Goal: Transaction & Acquisition: Purchase product/service

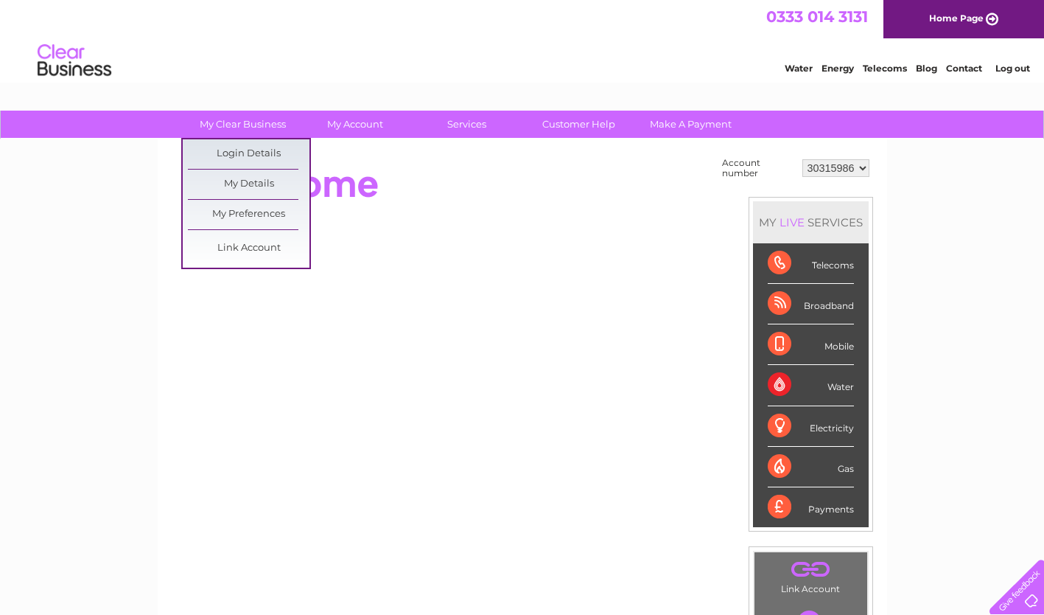
click at [262, 150] on link "Login Details" at bounding box center [249, 153] width 122 height 29
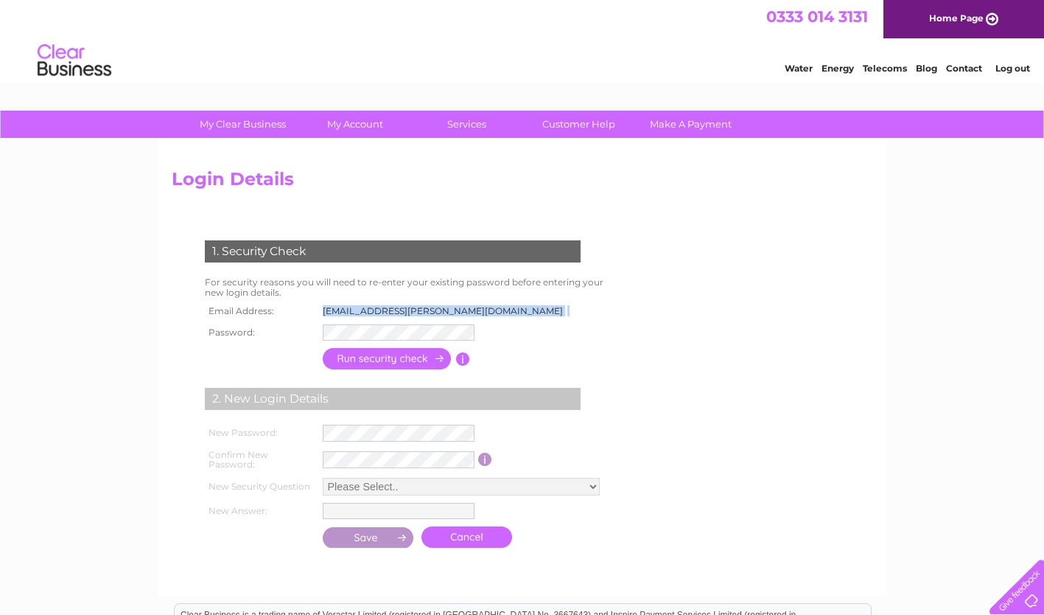
drag, startPoint x: 318, startPoint y: 309, endPoint x: 485, endPoint y: 306, distance: 166.6
click at [485, 306] on tr "Email Address: isobel.armstrong@hubliving.com" at bounding box center [388, 310] width 374 height 19
drag, startPoint x: 485, startPoint y: 306, endPoint x: 433, endPoint y: 308, distance: 52.4
click at [433, 308] on td "isobel.armstrong@hubliving.com" at bounding box center [447, 310] width 256 height 19
drag, startPoint x: 321, startPoint y: 311, endPoint x: 468, endPoint y: 308, distance: 146.7
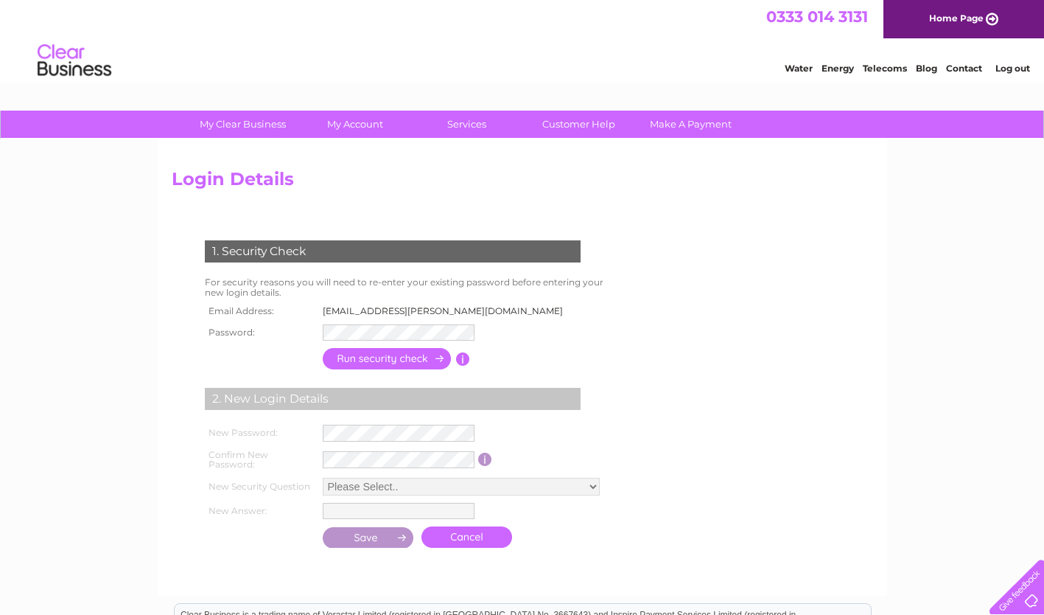
click at [468, 308] on td "isobel.armstrong@hubliving.com" at bounding box center [447, 310] width 256 height 19
copy td "isobel.armstrong@hubliving.com"
click at [618, 335] on div "1. Security Check For security reasons you will need to re-enter your existing …" at bounding box center [396, 389] width 448 height 327
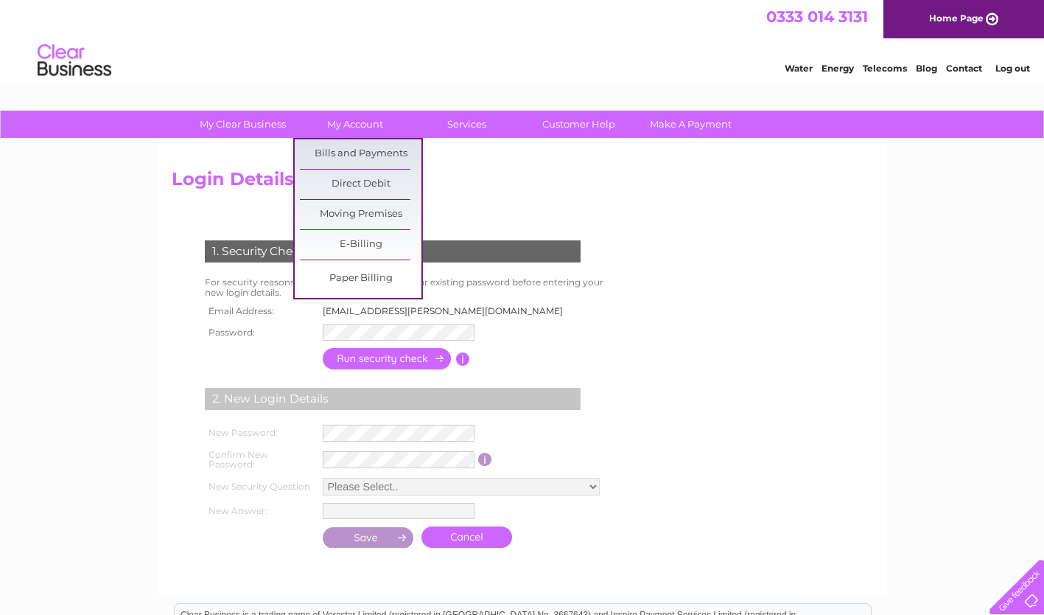
click at [351, 149] on link "Bills and Payments" at bounding box center [361, 153] width 122 height 29
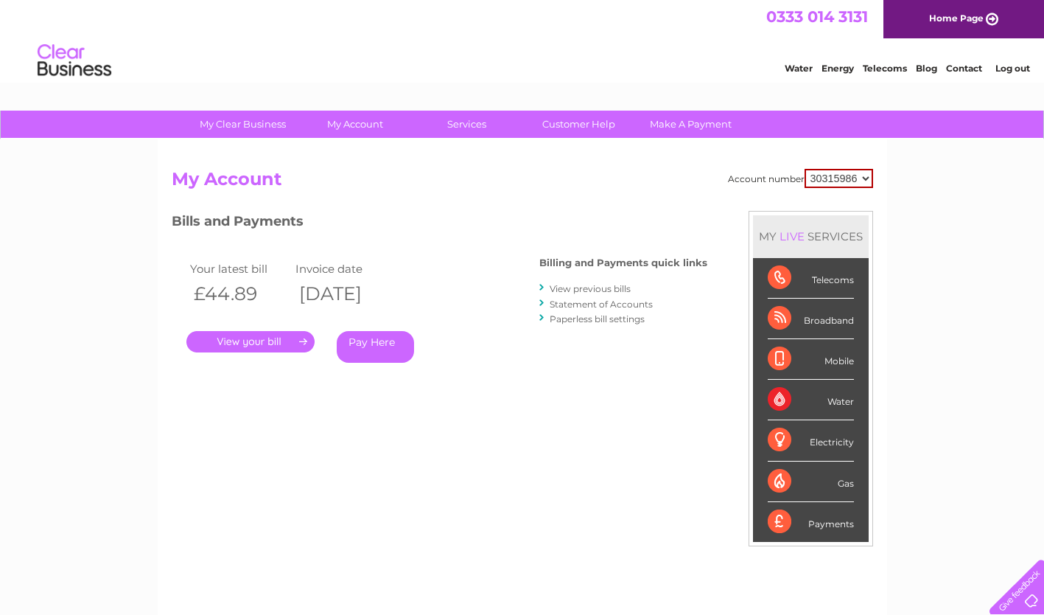
click at [282, 340] on link "." at bounding box center [250, 341] width 128 height 21
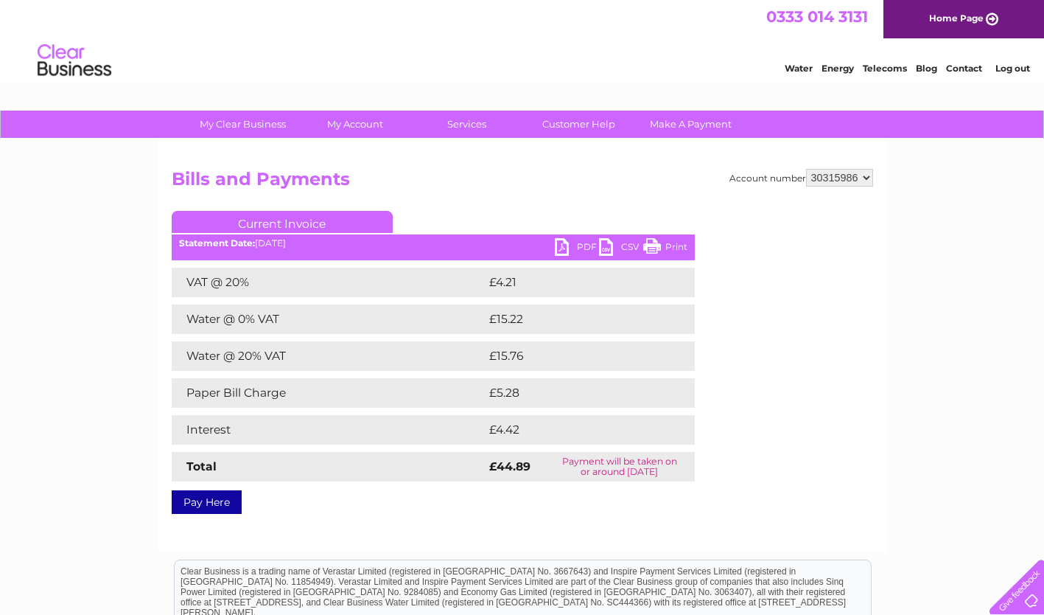
scroll to position [57, 0]
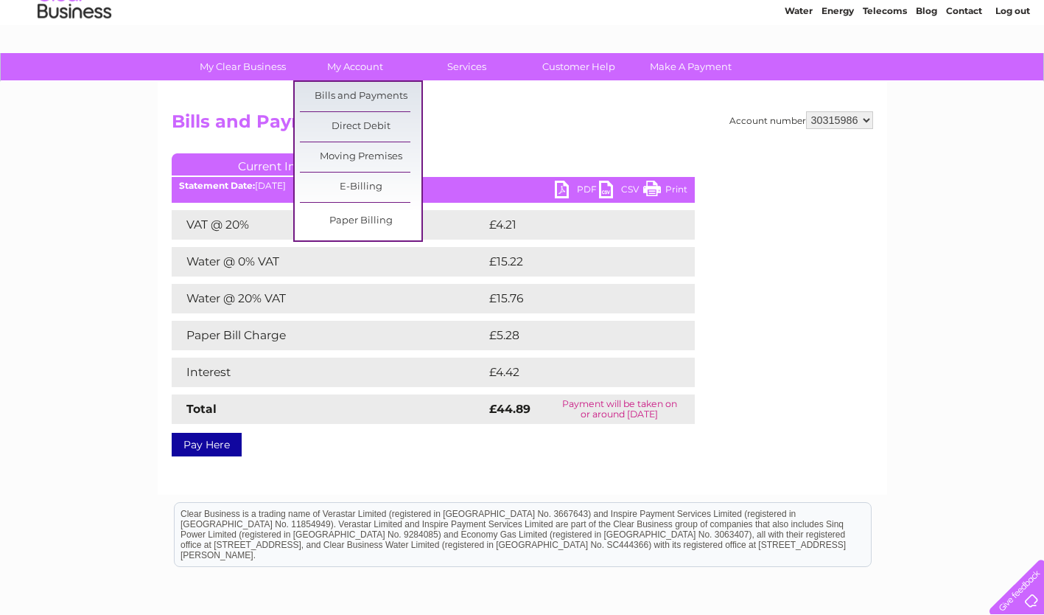
click at [351, 93] on link "Bills and Payments" at bounding box center [361, 96] width 122 height 29
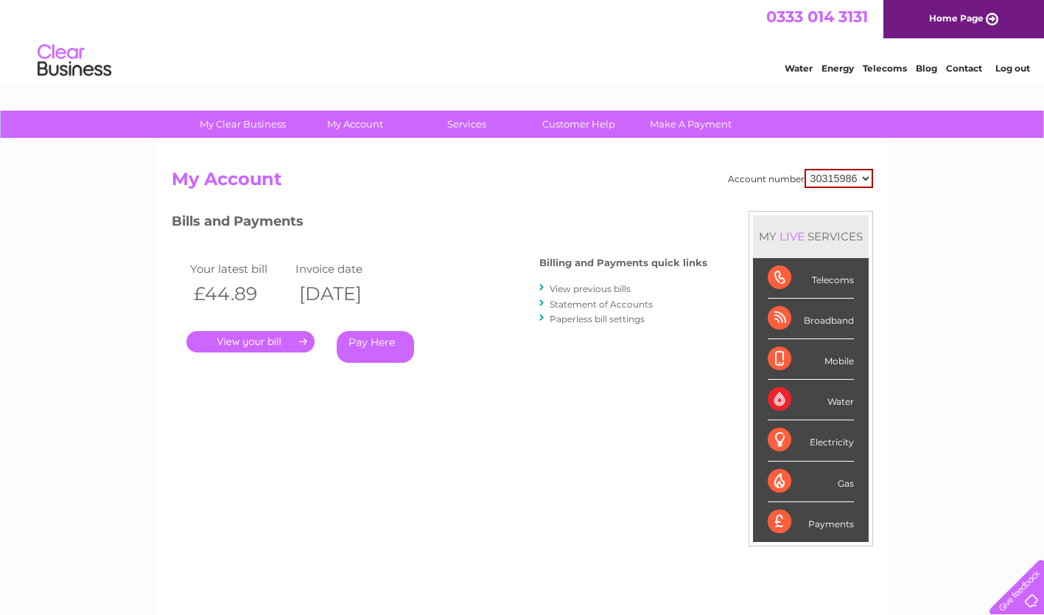
click at [573, 284] on link "View previous bills" at bounding box center [590, 288] width 81 height 11
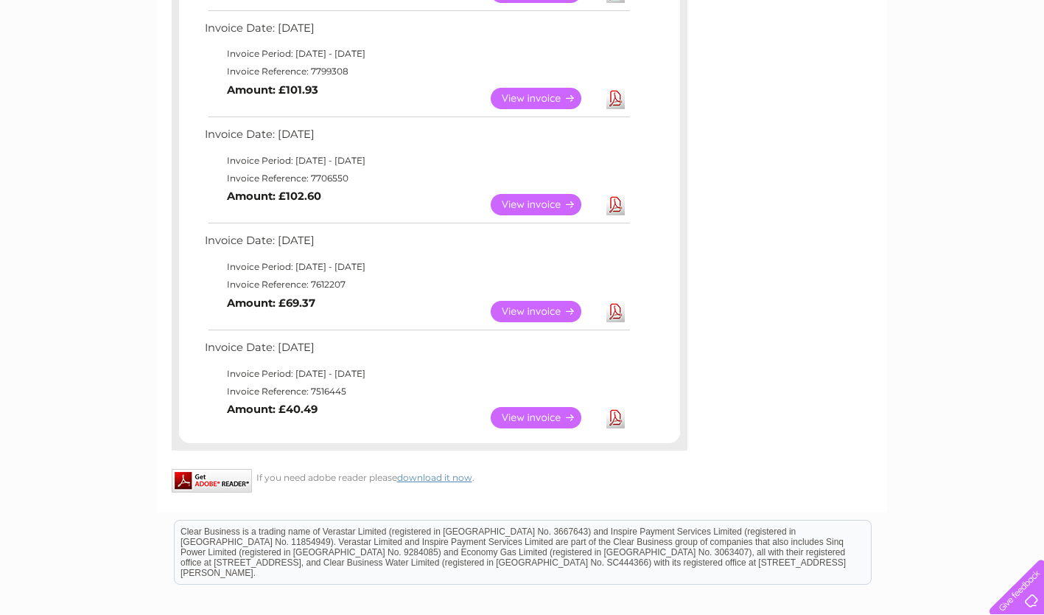
scroll to position [564, 0]
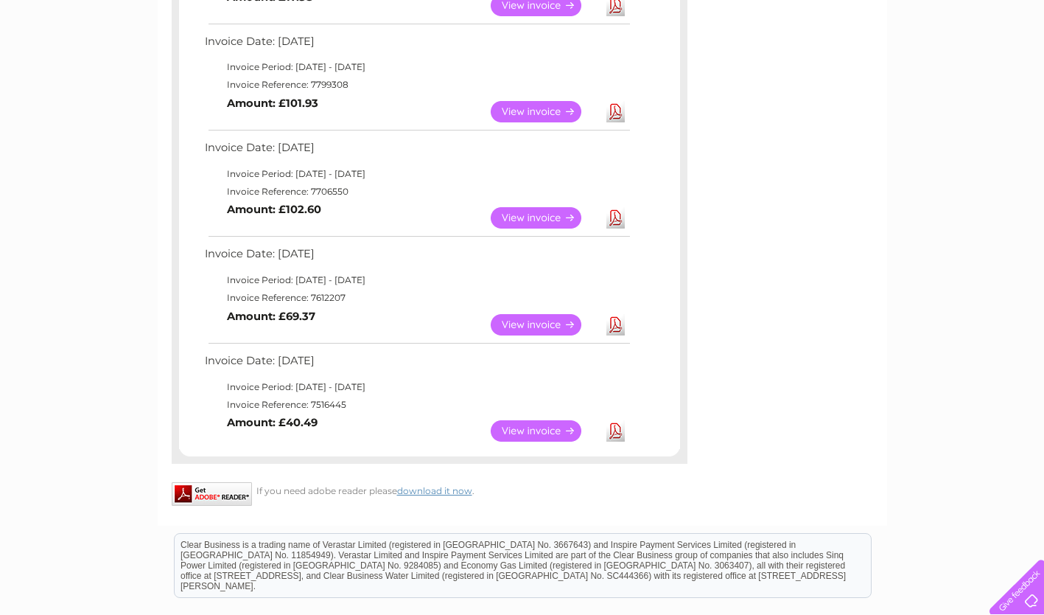
click at [537, 428] on link "View" at bounding box center [545, 430] width 108 height 21
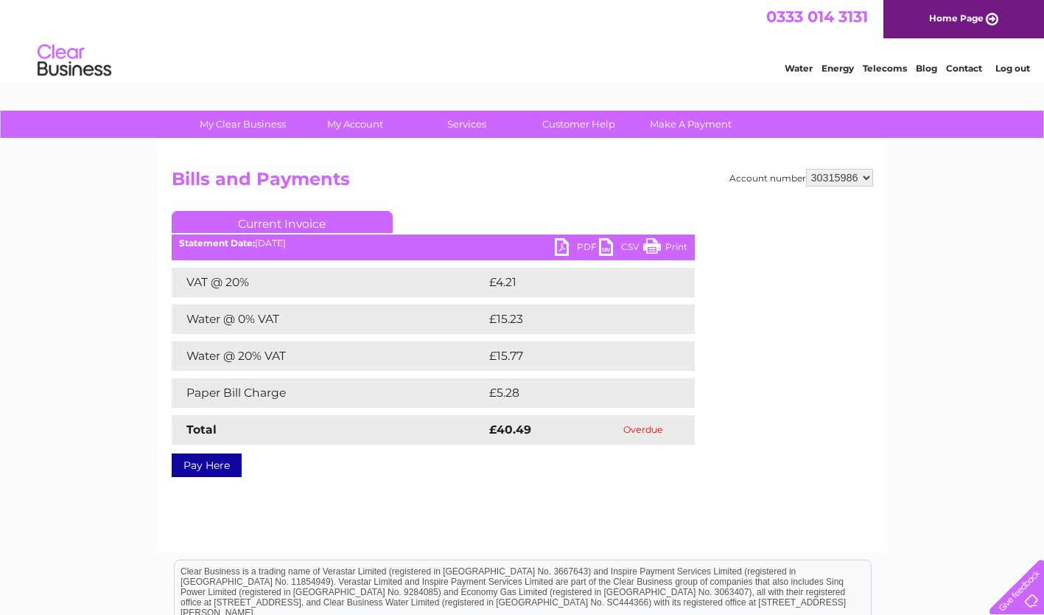
click at [225, 464] on link "Pay Here" at bounding box center [207, 465] width 70 height 24
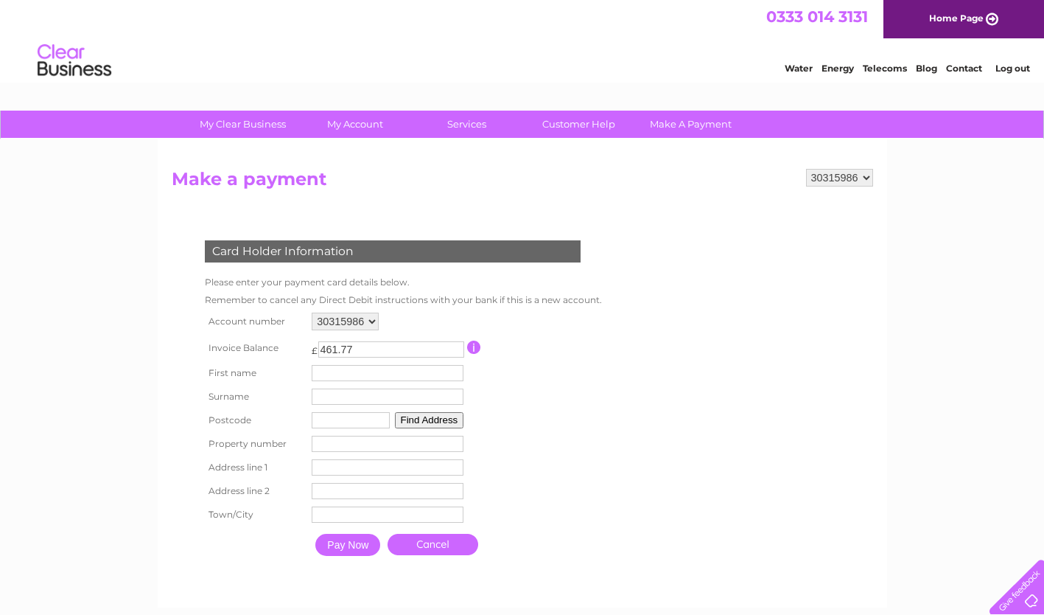
click at [363, 326] on select "30315986" at bounding box center [345, 321] width 67 height 18
click at [312, 312] on select "30315986" at bounding box center [345, 321] width 67 height 18
